Goal: Task Accomplishment & Management: Use online tool/utility

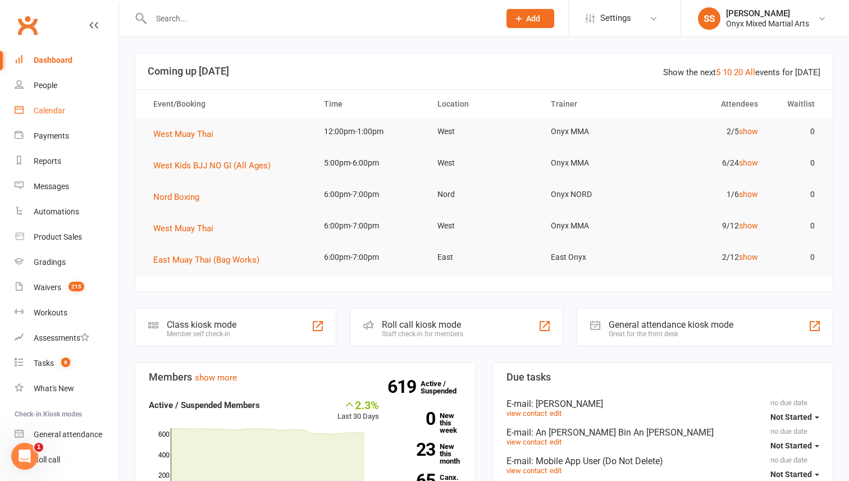
click at [56, 110] on div "Calendar" at bounding box center [49, 110] width 31 height 9
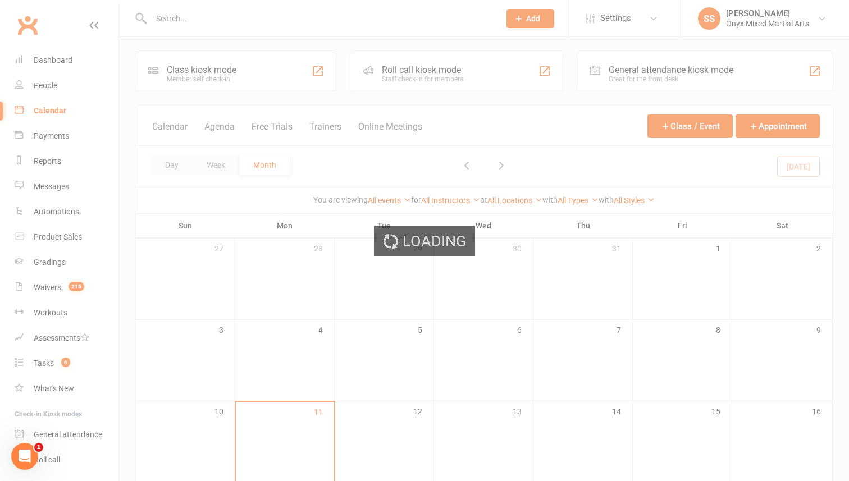
click at [177, 169] on div "Loading" at bounding box center [424, 240] width 849 height 481
click at [171, 166] on div "Loading" at bounding box center [424, 240] width 849 height 481
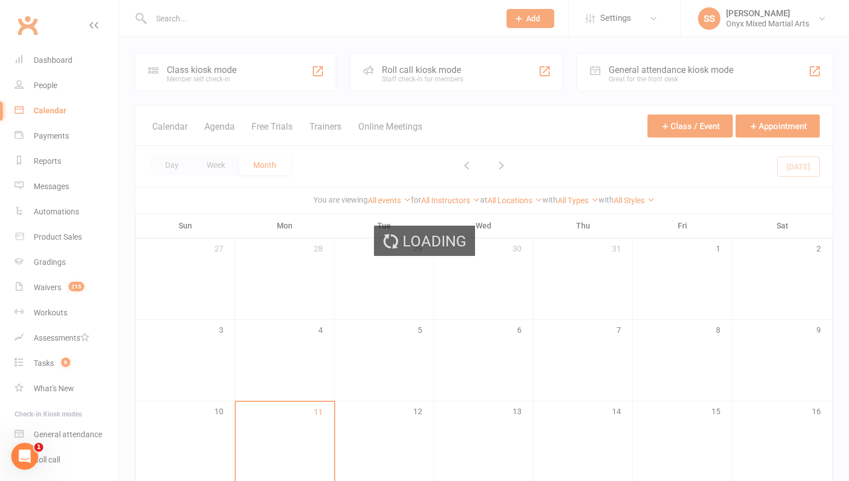
click at [171, 166] on div "Loading" at bounding box center [424, 240] width 849 height 481
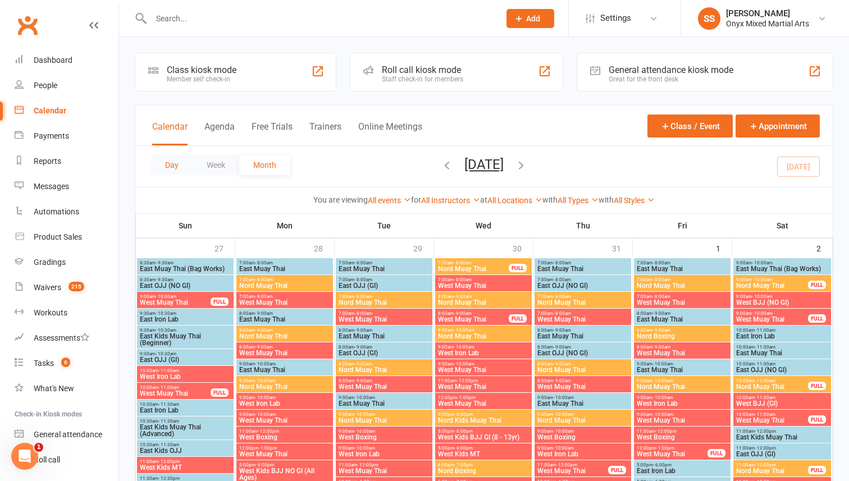
click at [167, 169] on button "Day" at bounding box center [172, 165] width 42 height 20
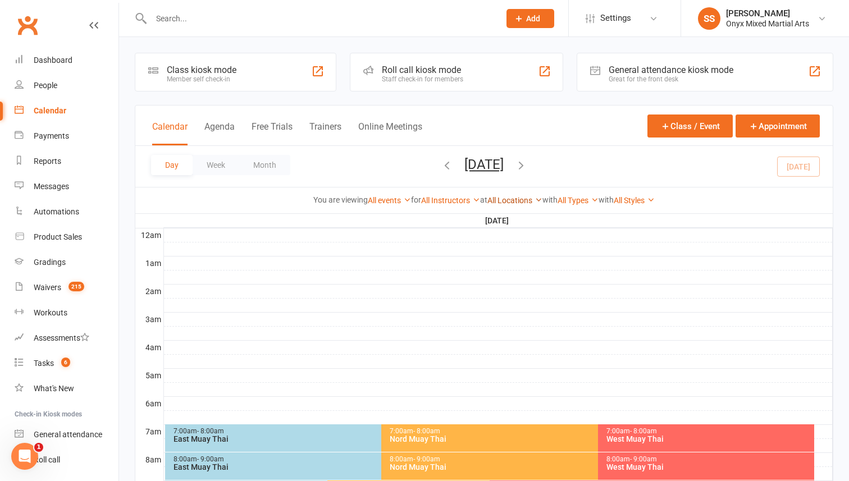
click at [505, 203] on link "All Locations" at bounding box center [515, 200] width 55 height 9
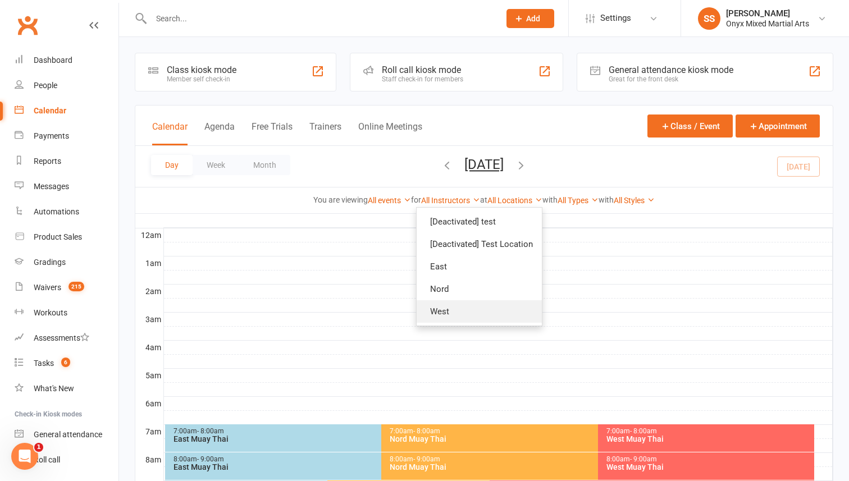
click at [464, 308] on link "West" at bounding box center [479, 312] width 125 height 22
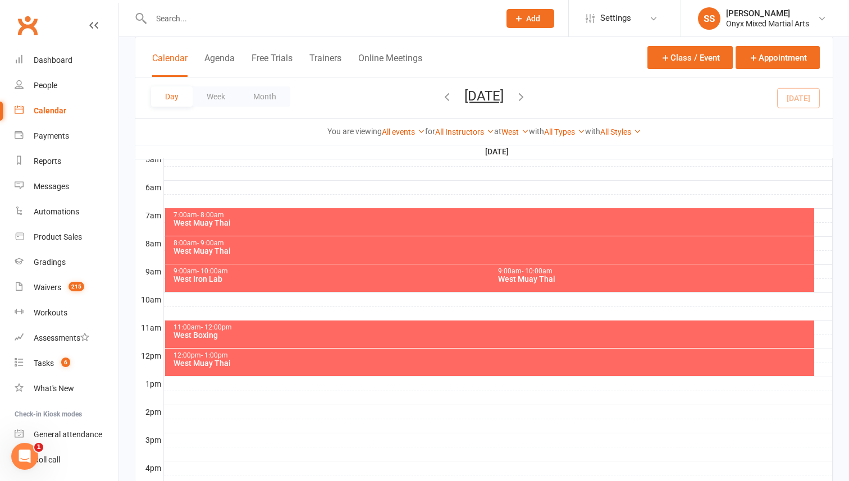
scroll to position [219, 0]
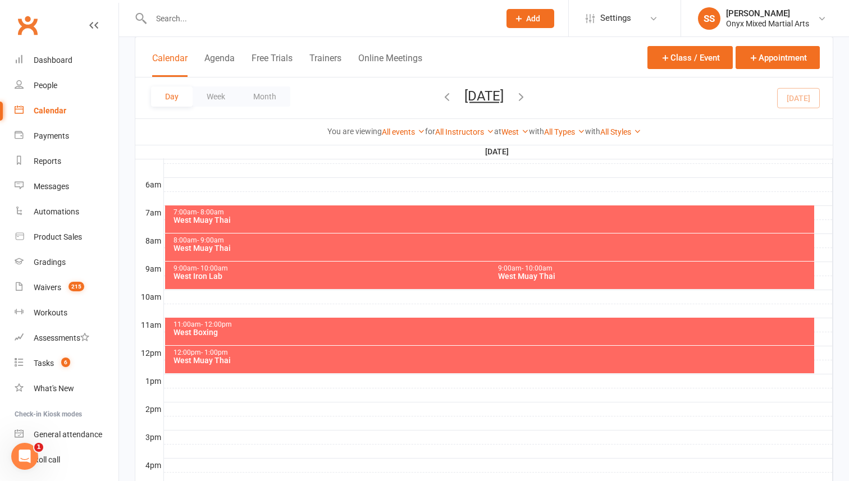
click at [413, 359] on div "West Muay Thai" at bounding box center [493, 361] width 640 height 8
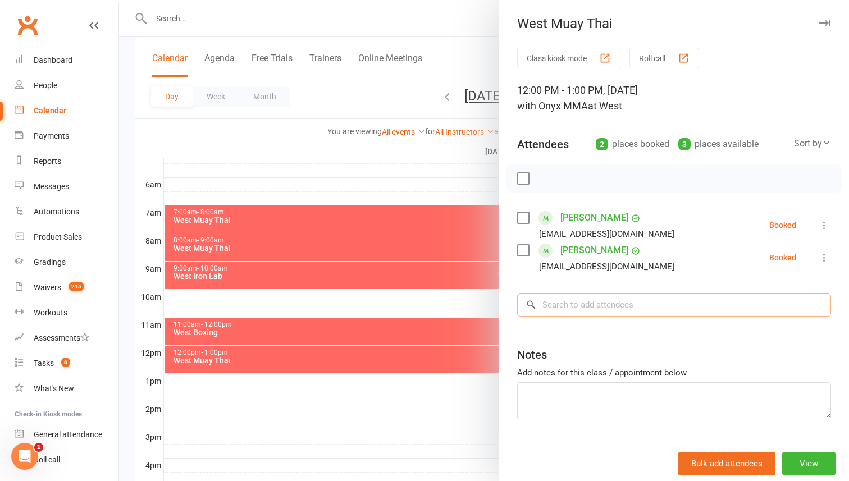
click at [612, 301] on input "search" at bounding box center [674, 305] width 314 height 24
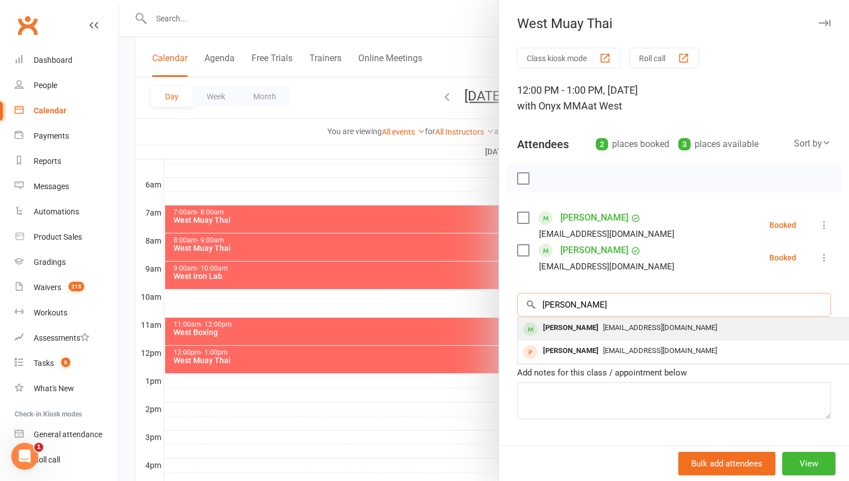
type input "[PERSON_NAME]"
click at [603, 333] on div "[PERSON_NAME]" at bounding box center [571, 328] width 65 height 16
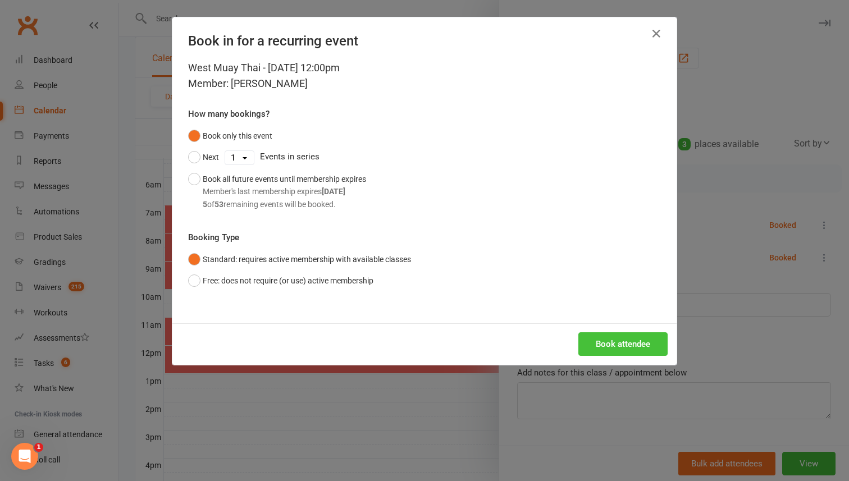
click at [623, 313] on div "West Muay Thai - [DATE] 12:00pm Member: [PERSON_NAME] How many bookings? Book o…" at bounding box center [424, 191] width 504 height 263
click at [630, 339] on button "Book attendee" at bounding box center [623, 345] width 89 height 24
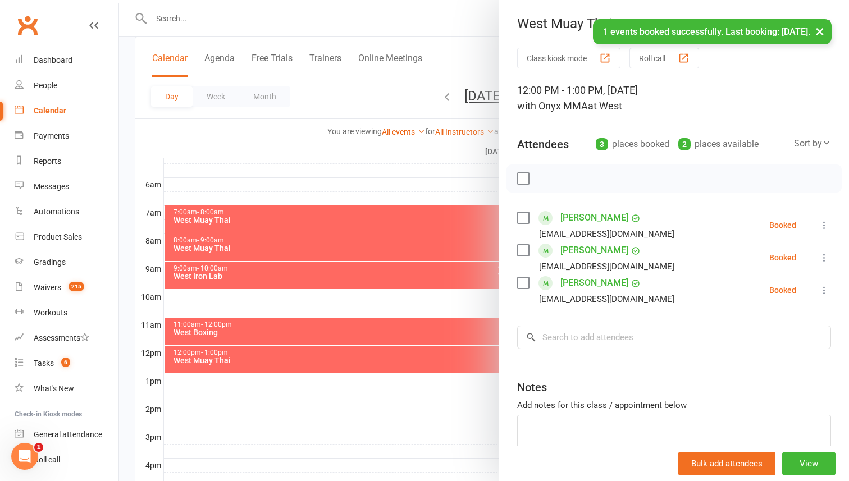
click at [523, 180] on label at bounding box center [522, 178] width 11 height 11
click at [545, 178] on icon "button" at bounding box center [548, 178] width 12 height 12
click at [383, 340] on div at bounding box center [484, 240] width 730 height 481
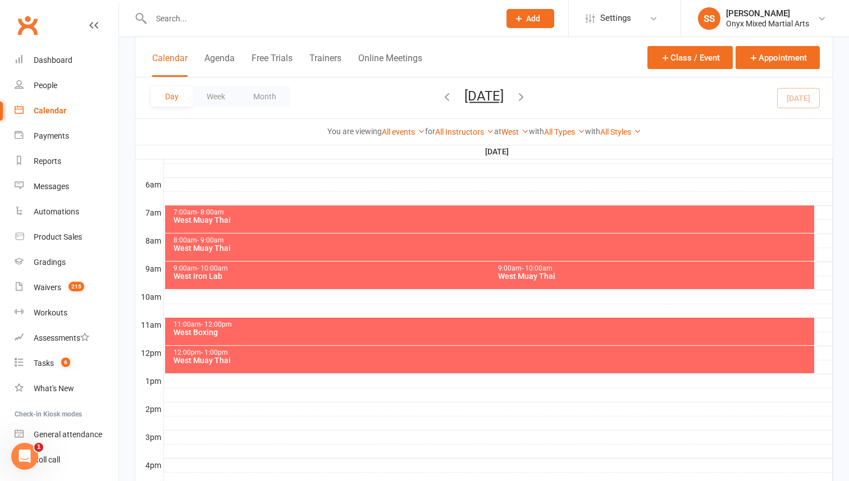
click at [388, 321] on div "11:00am - 12:00pm" at bounding box center [493, 324] width 640 height 7
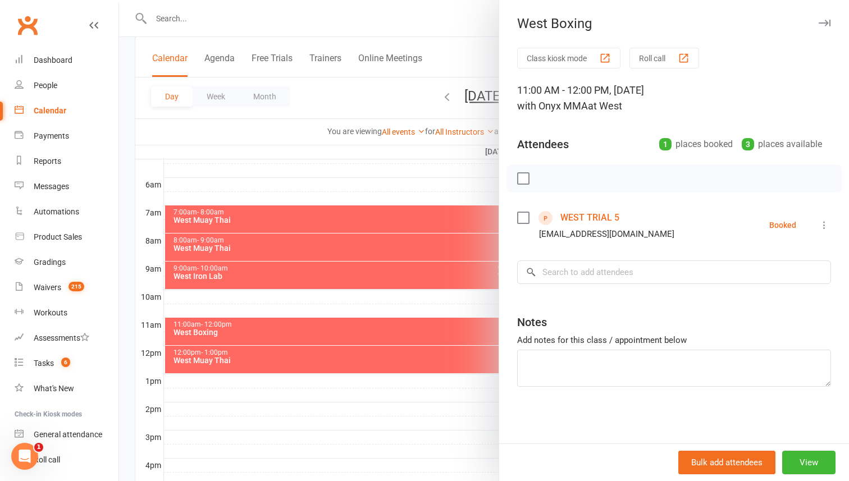
click at [828, 220] on icon at bounding box center [824, 225] width 11 height 11
click at [773, 294] on link "Check in" at bounding box center [775, 292] width 111 height 22
click at [773, 294] on div "Class kiosk mode Roll call 11:00 AM - 12:00 PM, [DATE] with Onyx MMA at West At…" at bounding box center [674, 246] width 350 height 396
click at [403, 291] on div at bounding box center [484, 240] width 730 height 481
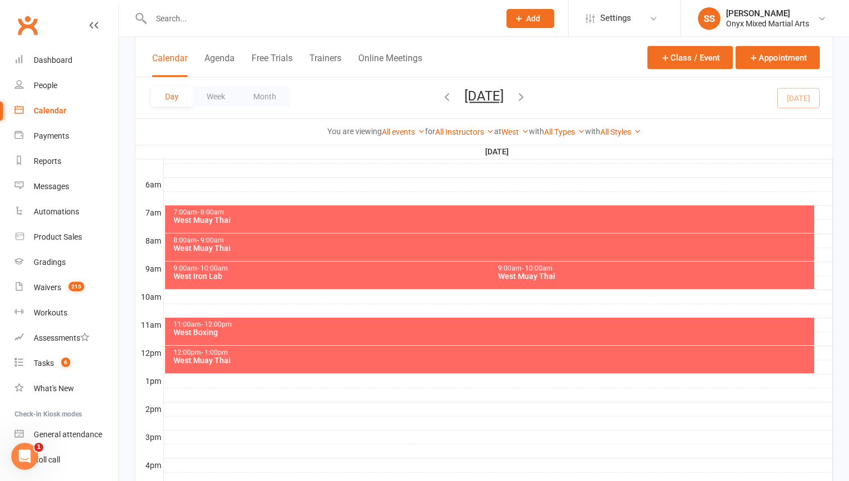
click at [600, 285] on div "9:00am - 10:00am West Muay Thai" at bounding box center [652, 276] width 325 height 28
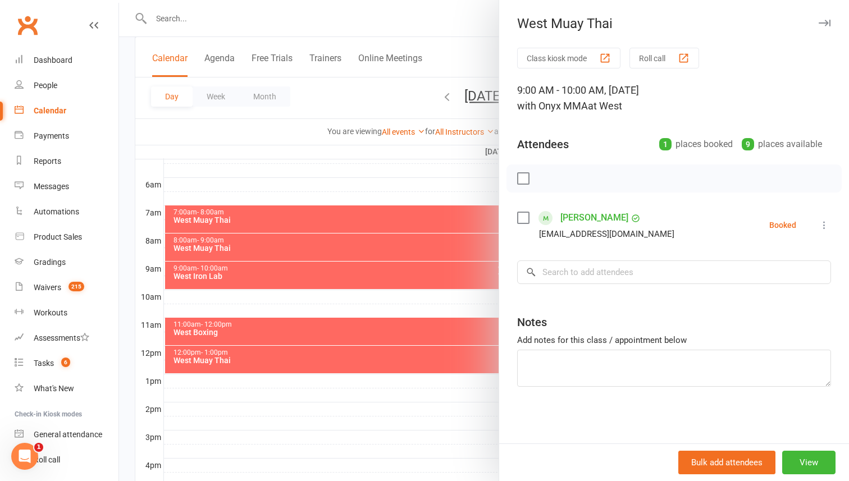
click at [823, 223] on icon at bounding box center [824, 225] width 11 height 11
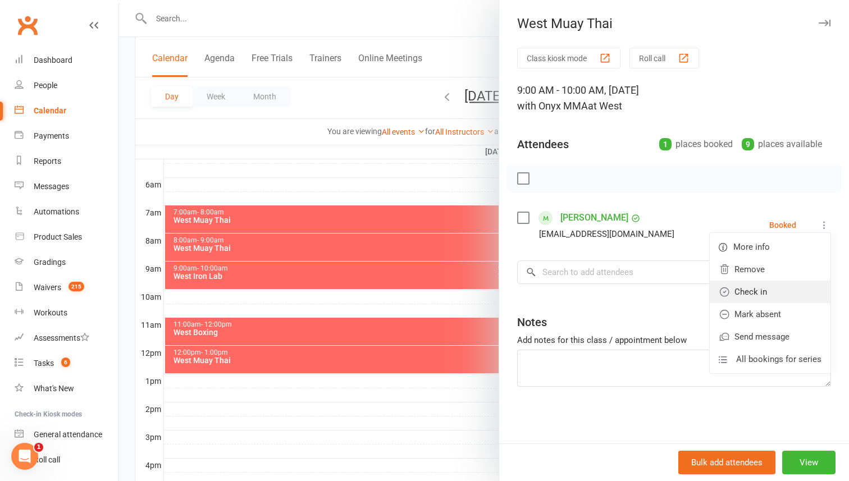
click at [777, 295] on link "Check in" at bounding box center [770, 292] width 121 height 22
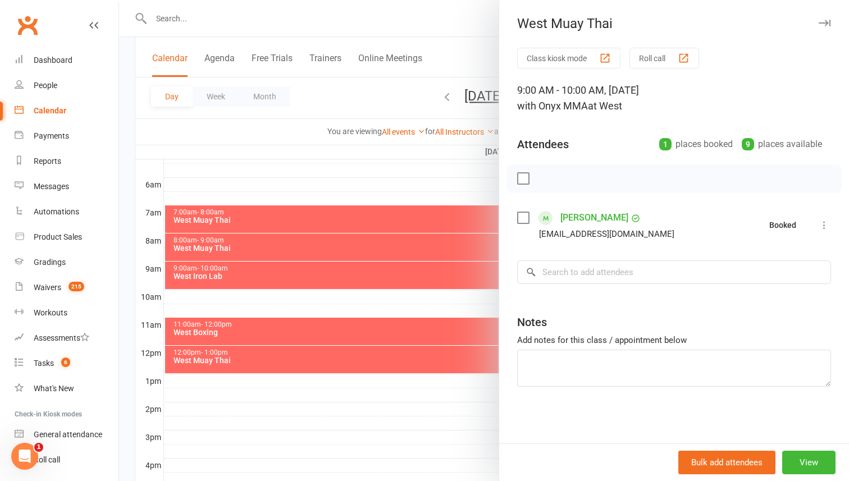
click at [421, 245] on div at bounding box center [484, 240] width 730 height 481
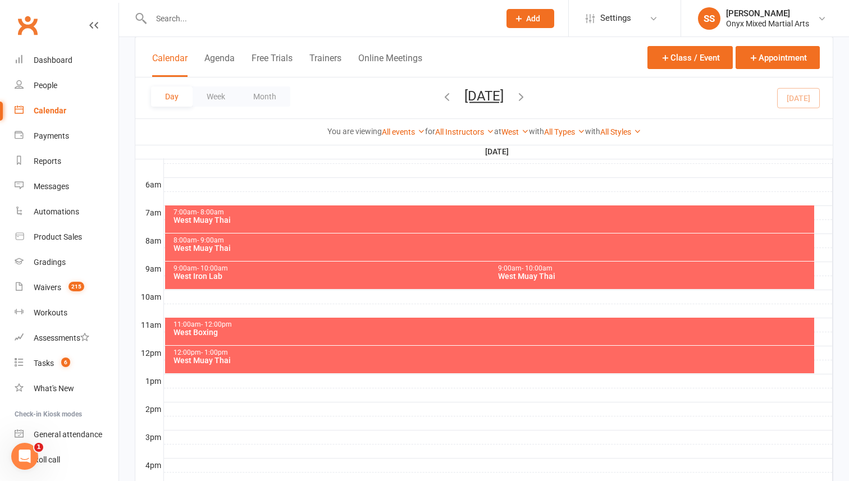
click at [321, 285] on div "9:00am - 10:00am West Iron Lab" at bounding box center [484, 276] width 639 height 28
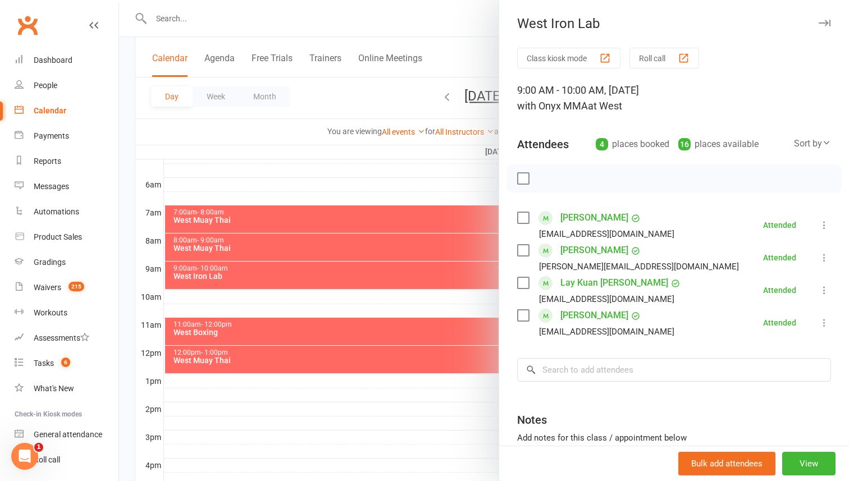
click at [321, 285] on div at bounding box center [484, 240] width 730 height 481
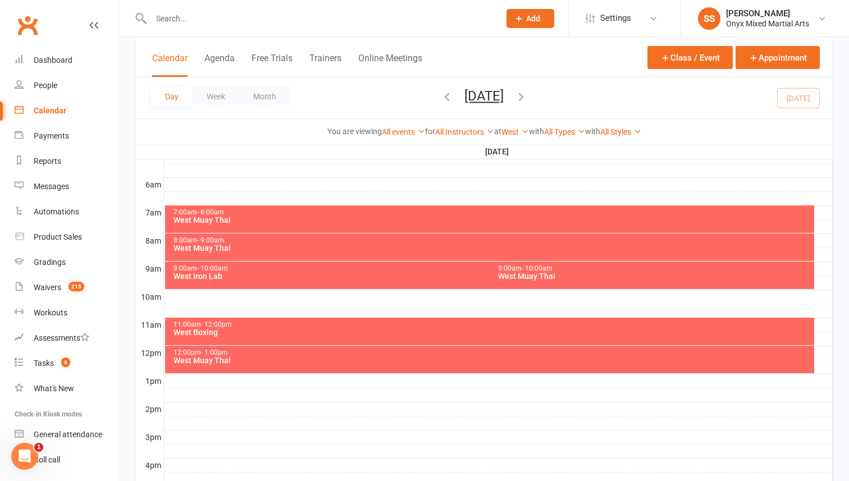
click at [344, 254] on div "8:00am - 9:00am West Muay Thai" at bounding box center [490, 248] width 650 height 28
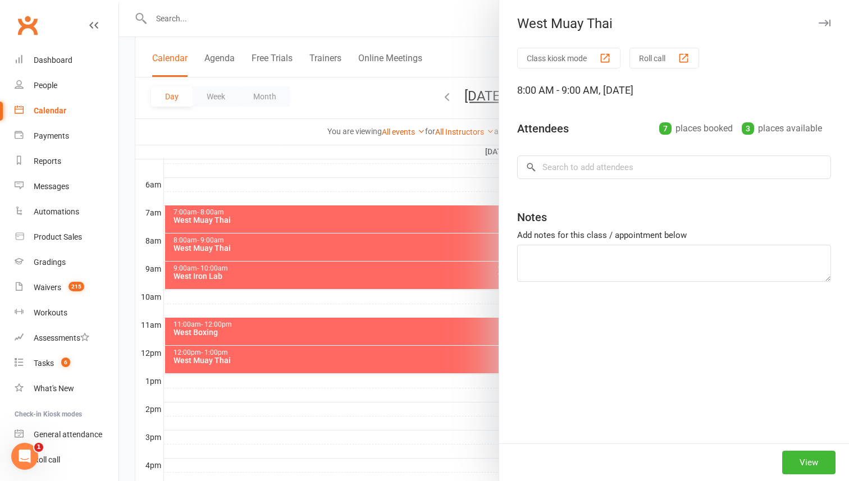
click at [344, 254] on div at bounding box center [484, 240] width 730 height 481
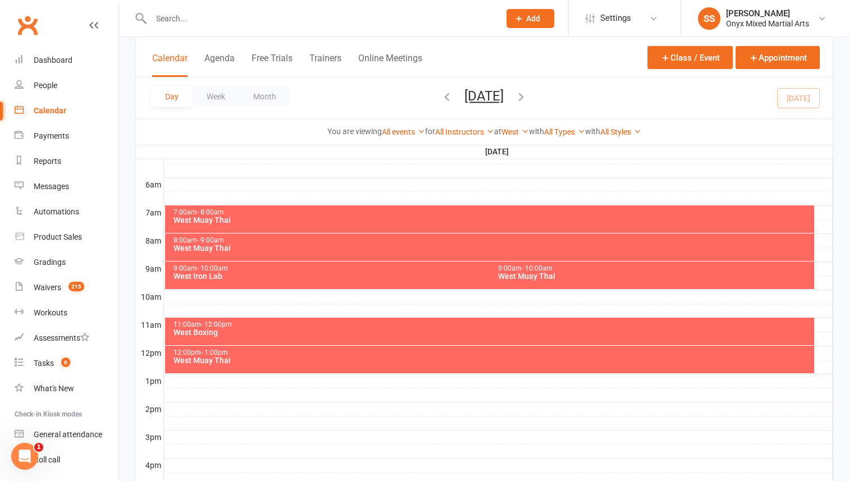
click at [344, 254] on div "8:00am - 9:00am West Muay Thai" at bounding box center [490, 248] width 650 height 28
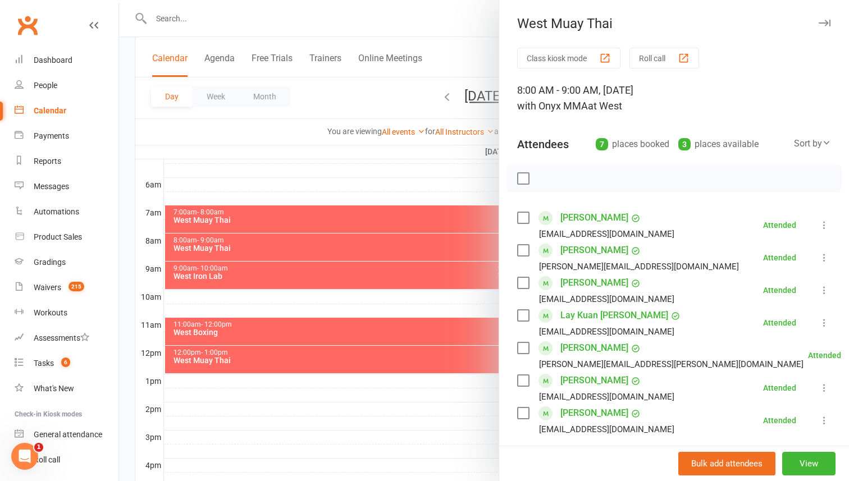
click at [344, 254] on div at bounding box center [484, 240] width 730 height 481
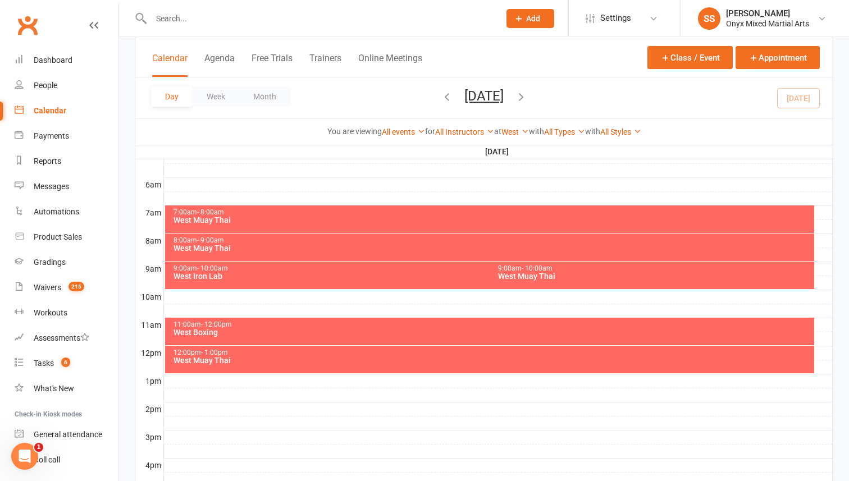
click at [330, 357] on div "West Muay Thai" at bounding box center [493, 361] width 640 height 8
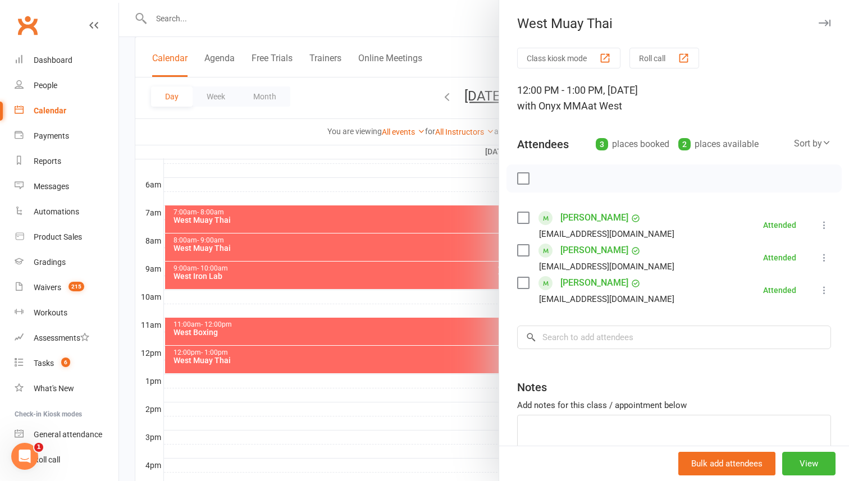
click at [330, 357] on div at bounding box center [484, 240] width 730 height 481
